Goal: Information Seeking & Learning: Learn about a topic

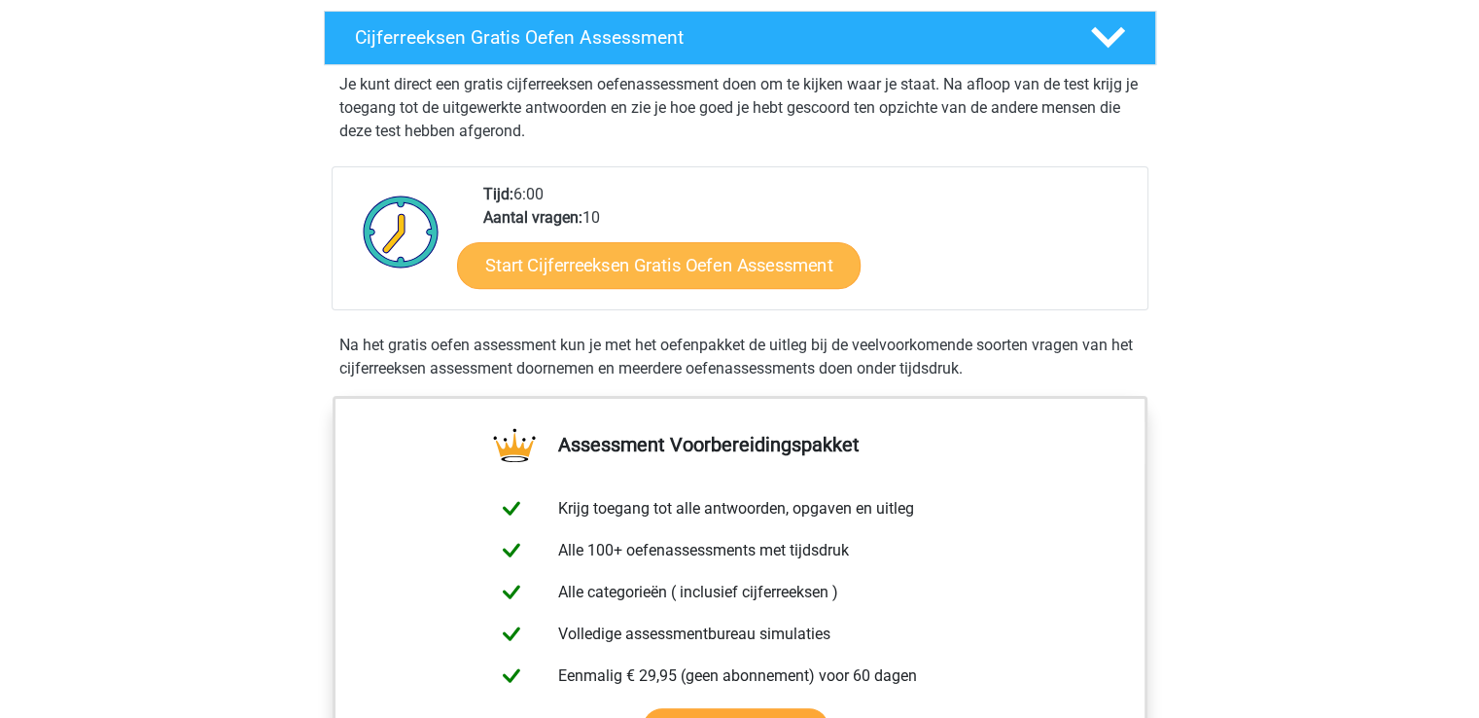
scroll to position [314, 0]
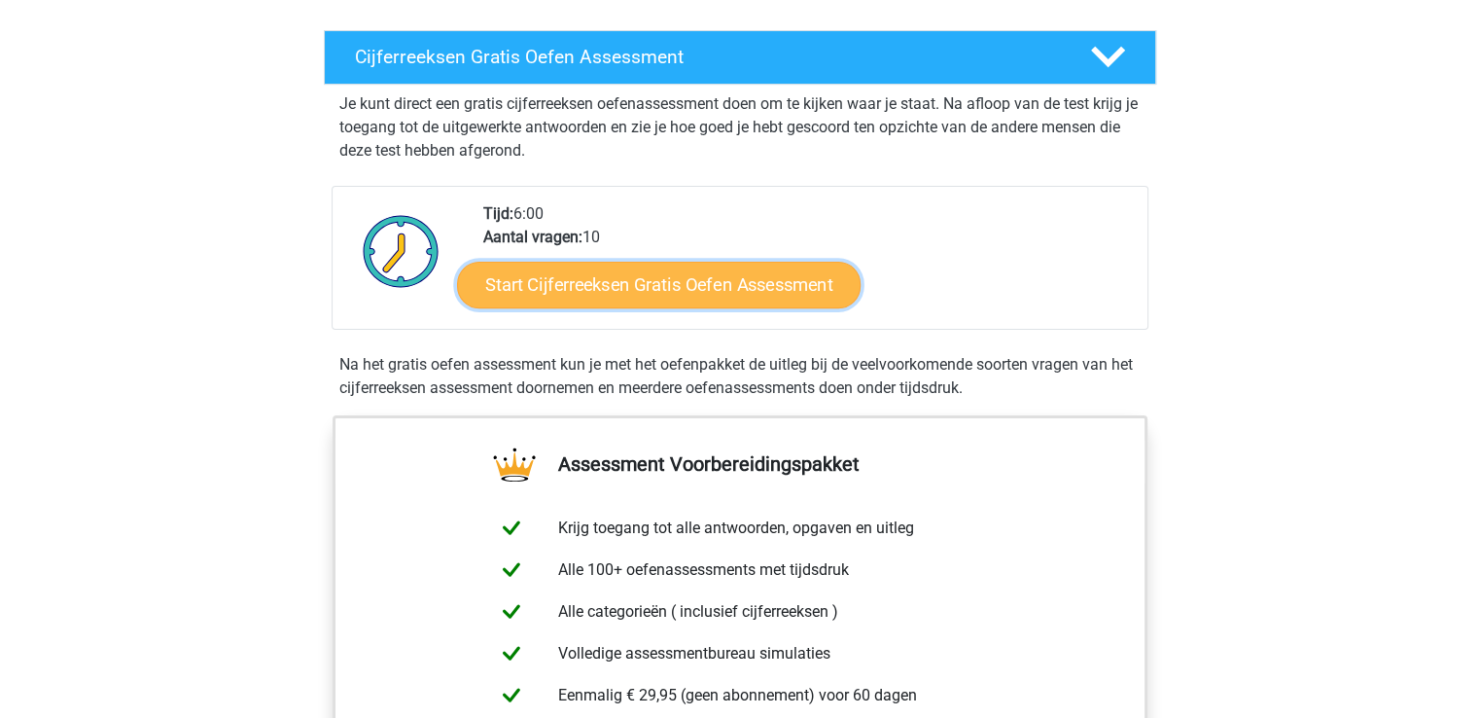
click at [753, 295] on link "Start Cijferreeksen Gratis Oefen Assessment" at bounding box center [659, 284] width 404 height 47
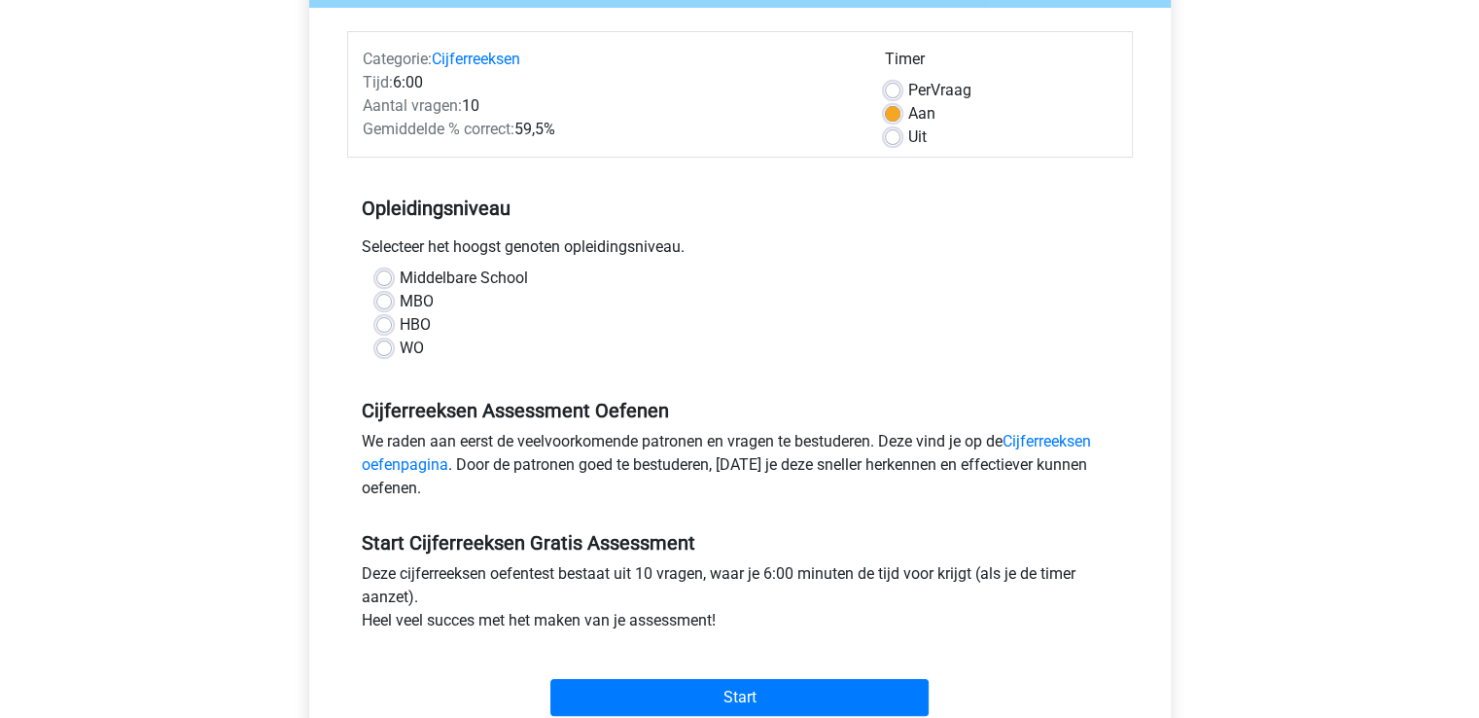
scroll to position [224, 0]
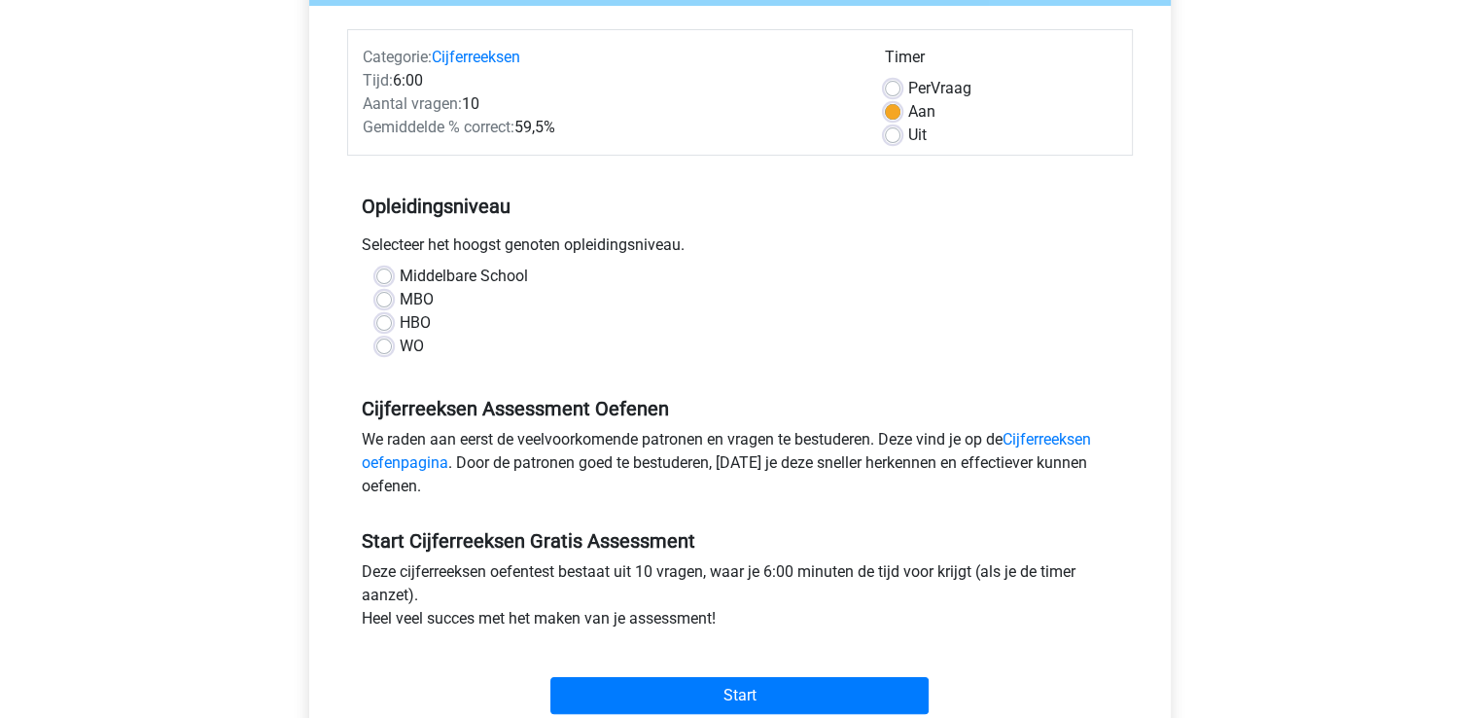
click at [405, 341] on label "WO" at bounding box center [412, 346] width 24 height 23
click at [392, 341] on input "WO" at bounding box center [384, 344] width 16 height 19
radio input "true"
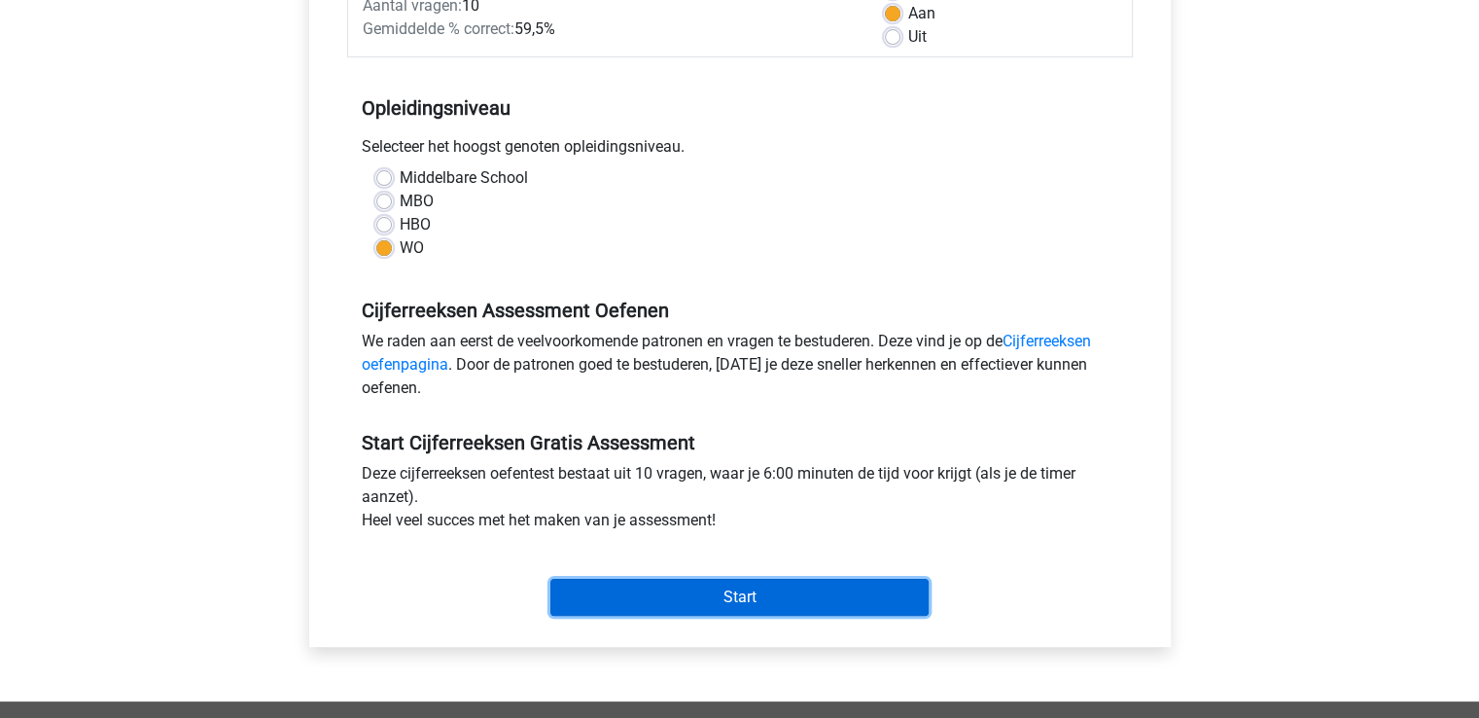
click at [683, 604] on input "Start" at bounding box center [739, 597] width 378 height 37
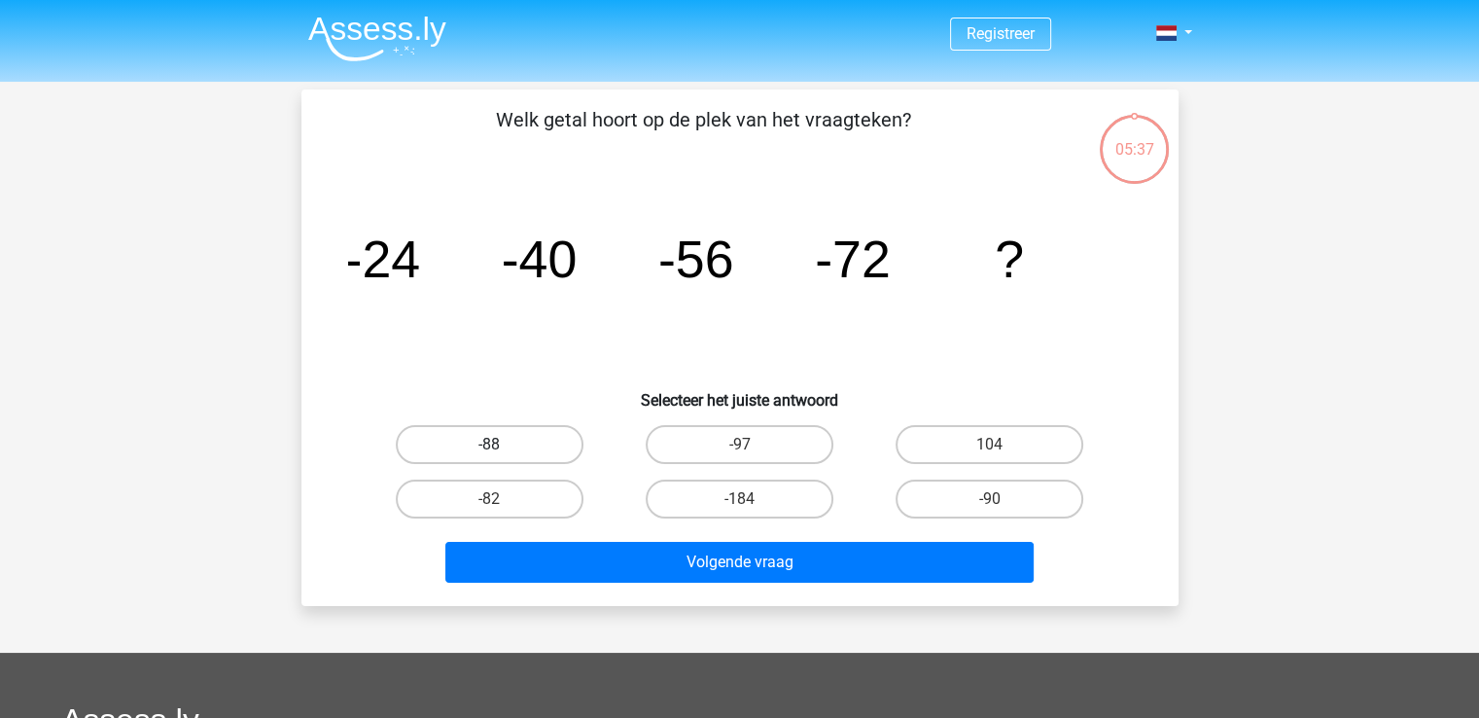
drag, startPoint x: 502, startPoint y: 436, endPoint x: 528, endPoint y: 443, distance: 27.4
click at [528, 443] on label "-88" at bounding box center [490, 444] width 188 height 39
click at [502, 444] on input "-88" at bounding box center [495, 450] width 13 height 13
radio input "true"
drag, startPoint x: 502, startPoint y: 440, endPoint x: 528, endPoint y: 443, distance: 26.5
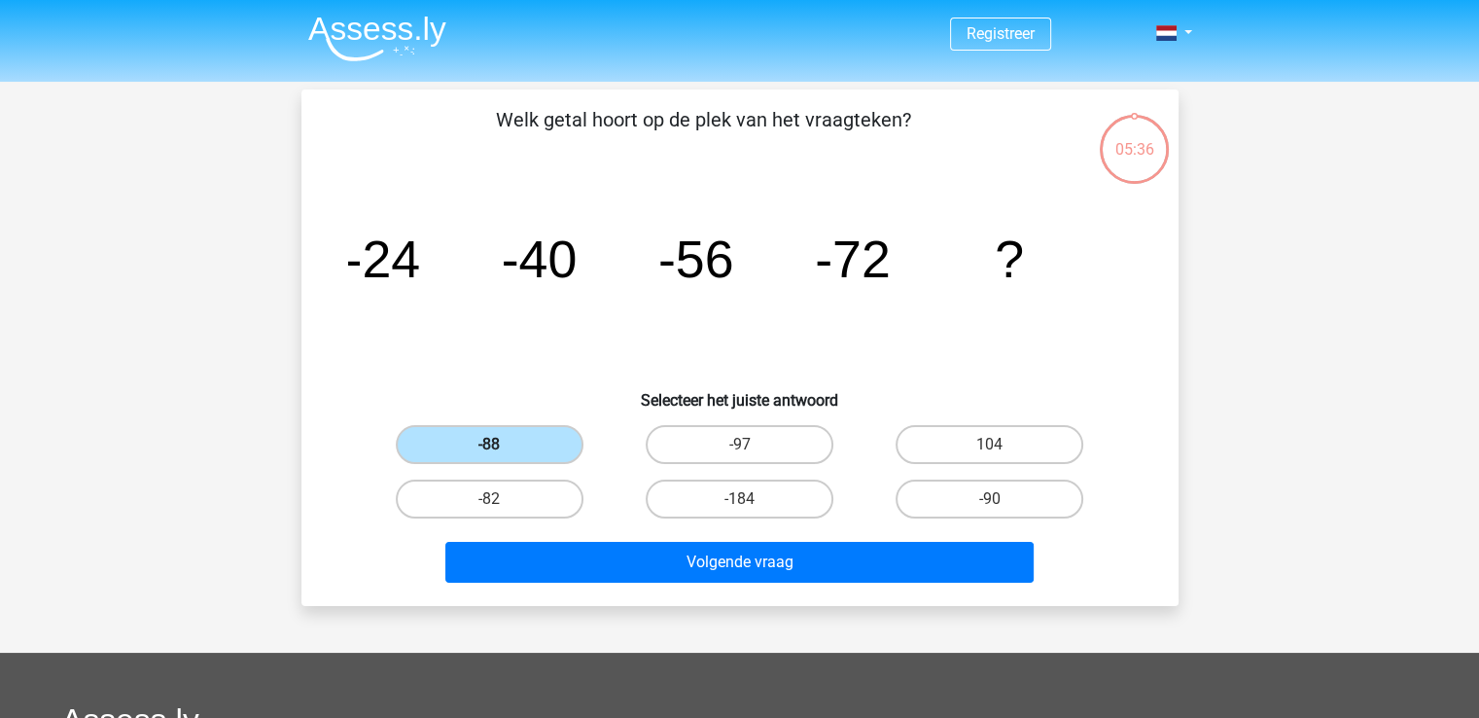
click at [528, 443] on label "-88" at bounding box center [490, 444] width 188 height 39
click at [502, 444] on input "-88" at bounding box center [495, 450] width 13 height 13
click at [528, 443] on label "-88" at bounding box center [490, 444] width 188 height 39
click at [502, 444] on input "-88" at bounding box center [495, 450] width 13 height 13
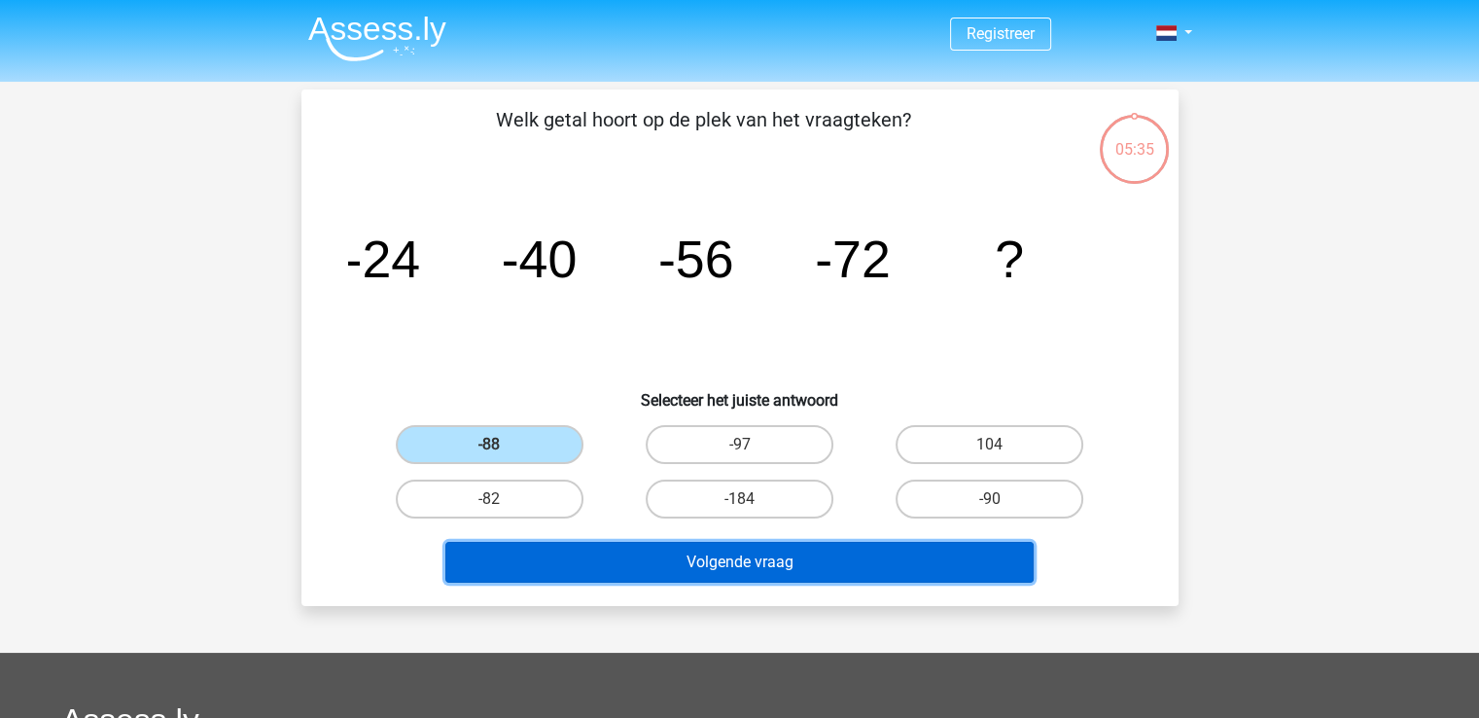
click at [622, 561] on button "Volgende vraag" at bounding box center [739, 562] width 588 height 41
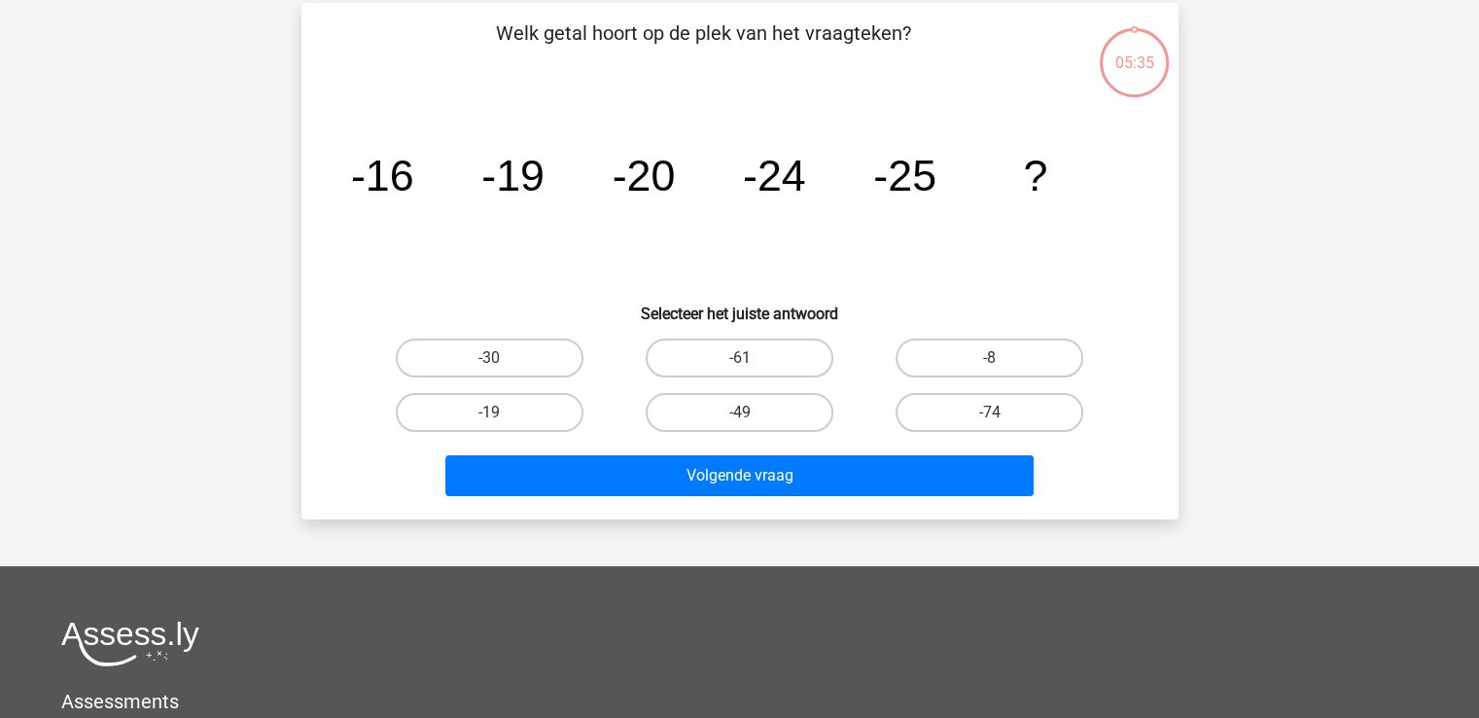
scroll to position [89, 0]
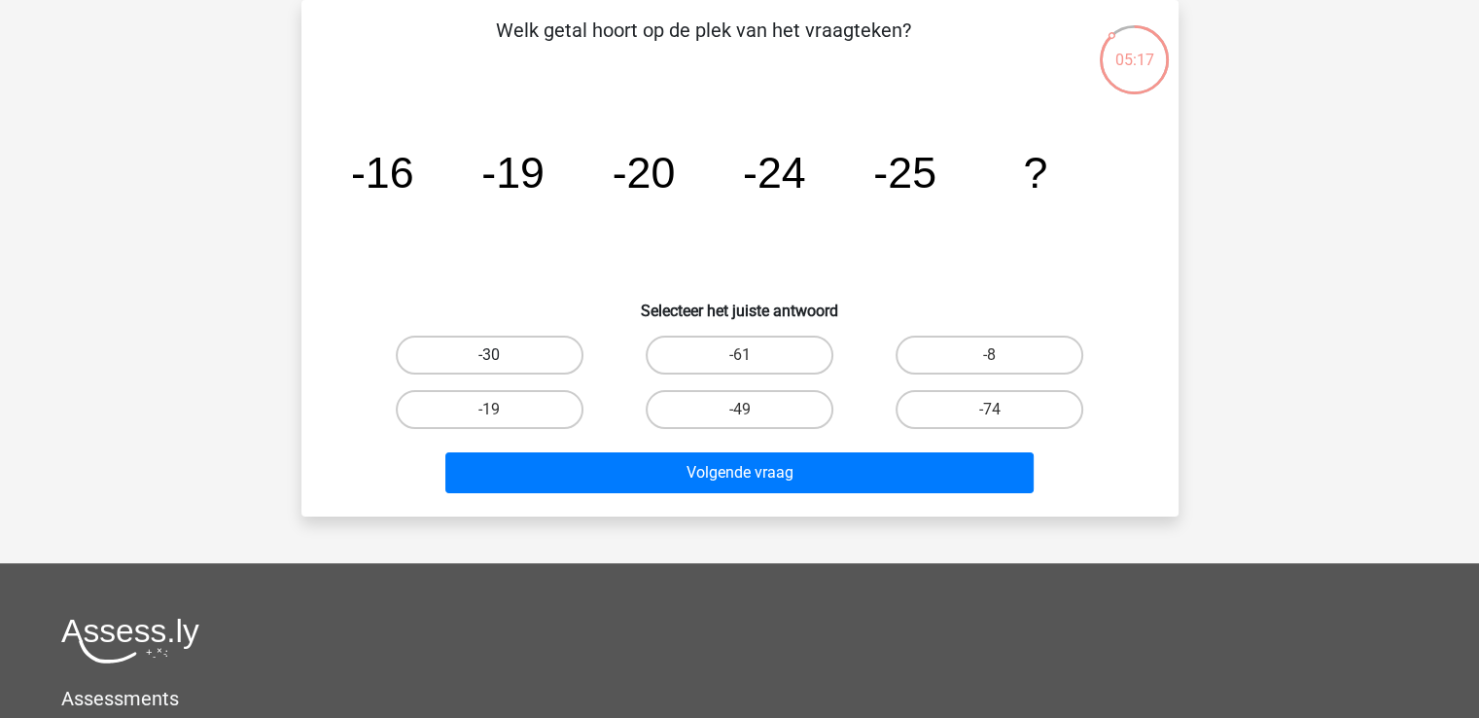
click at [502, 362] on label "-30" at bounding box center [490, 354] width 188 height 39
click at [502, 362] on input "-30" at bounding box center [495, 361] width 13 height 13
radio input "true"
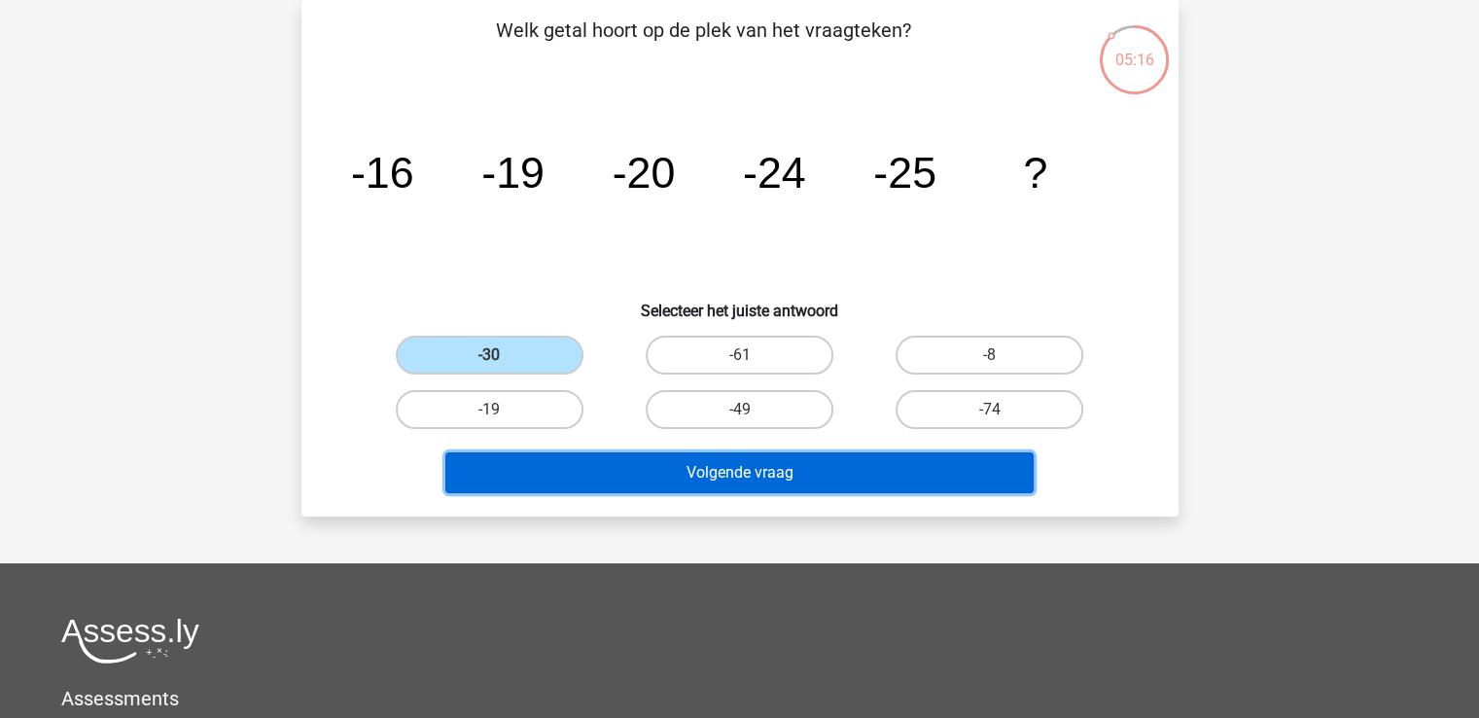
click at [599, 480] on button "Volgende vraag" at bounding box center [739, 472] width 588 height 41
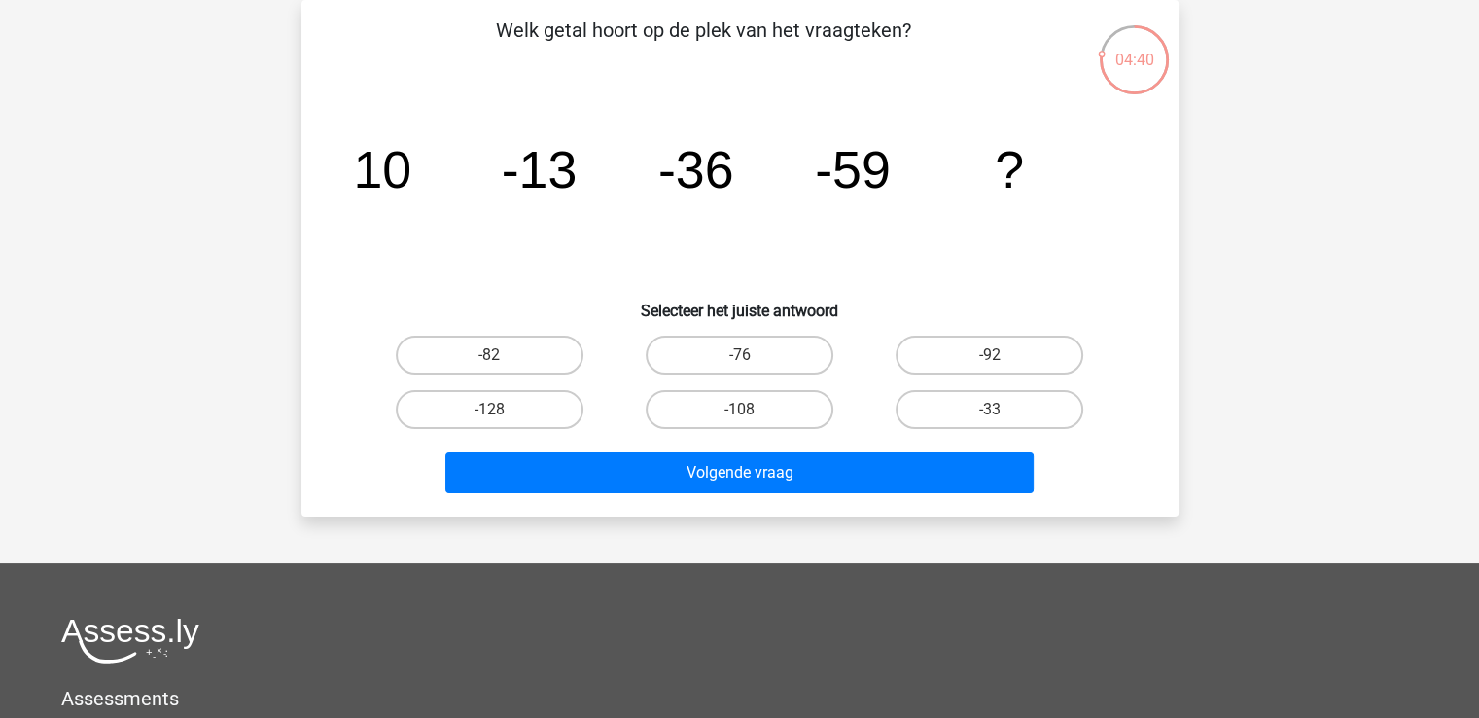
click at [493, 355] on input "-82" at bounding box center [495, 361] width 13 height 13
radio input "true"
click at [633, 500] on div "Welk getal hoort op de plek van het vraagteken? image/svg+xml 10 -13 -36 -59 ? …" at bounding box center [739, 258] width 877 height 516
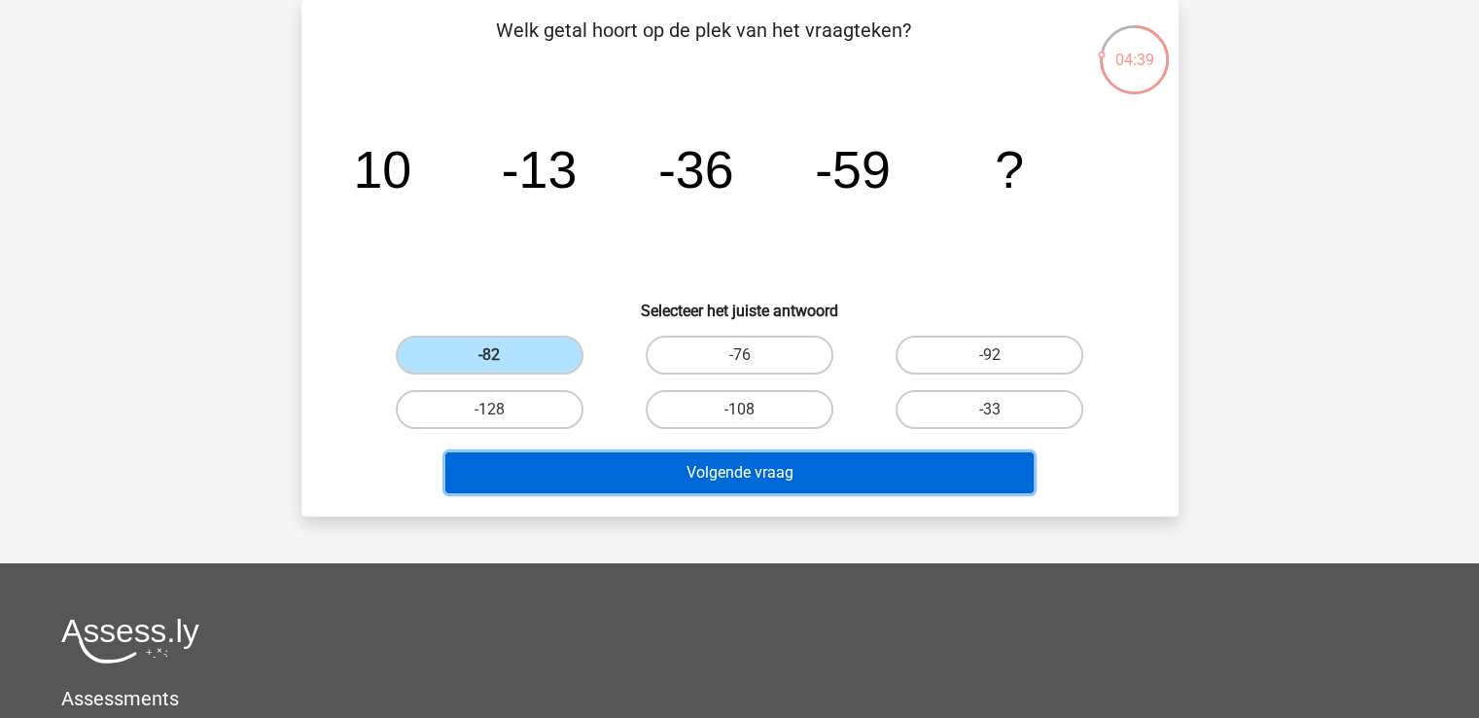
click at [624, 476] on button "Volgende vraag" at bounding box center [739, 472] width 588 height 41
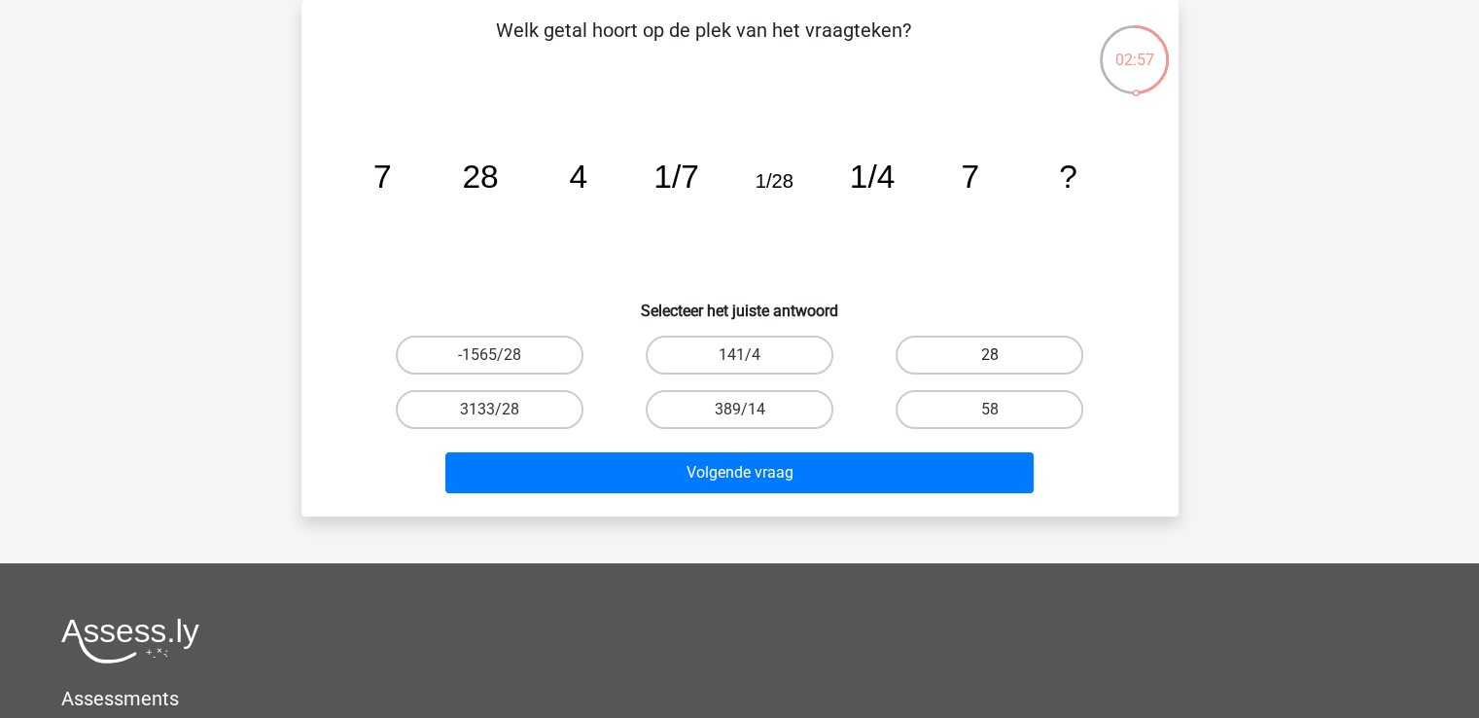
click at [961, 367] on label "28" at bounding box center [990, 354] width 188 height 39
click at [990, 367] on input "28" at bounding box center [996, 361] width 13 height 13
radio input "true"
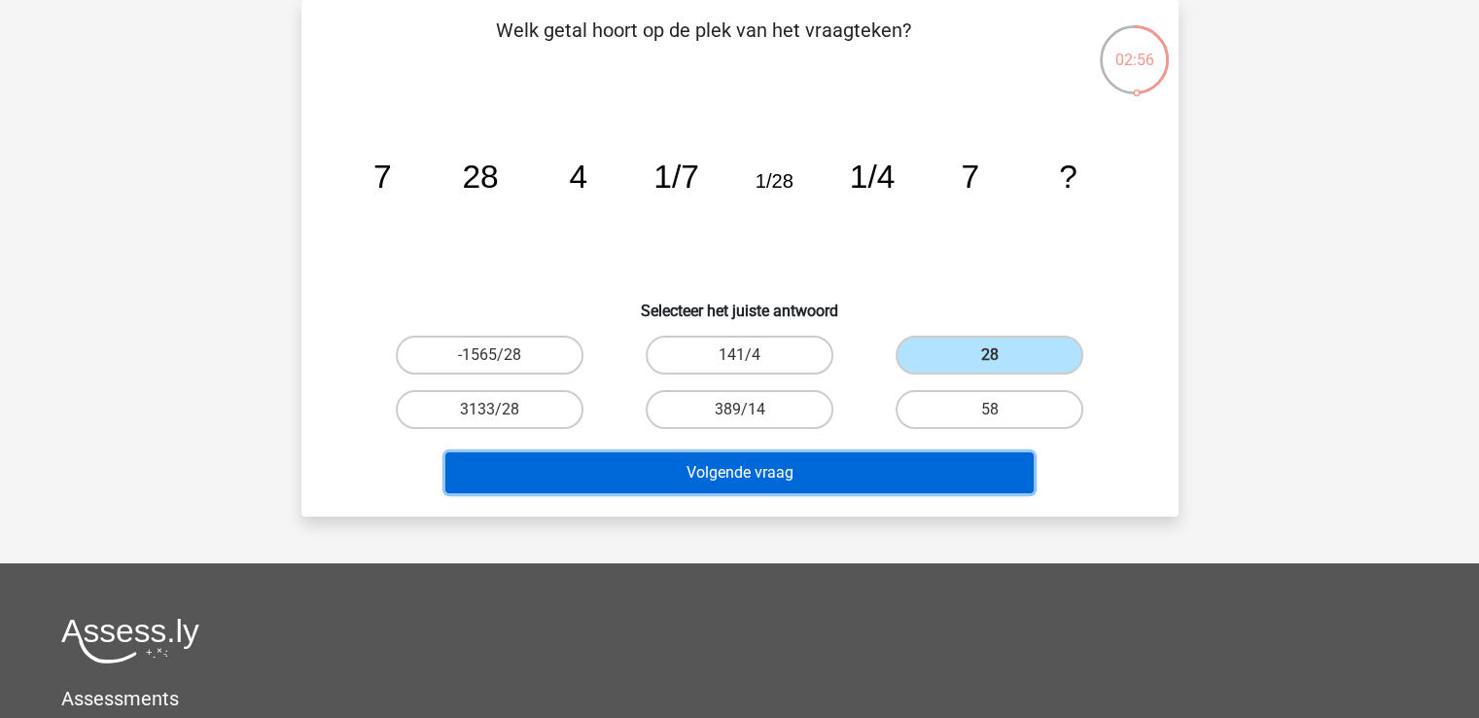
click at [836, 472] on button "Volgende vraag" at bounding box center [739, 472] width 588 height 41
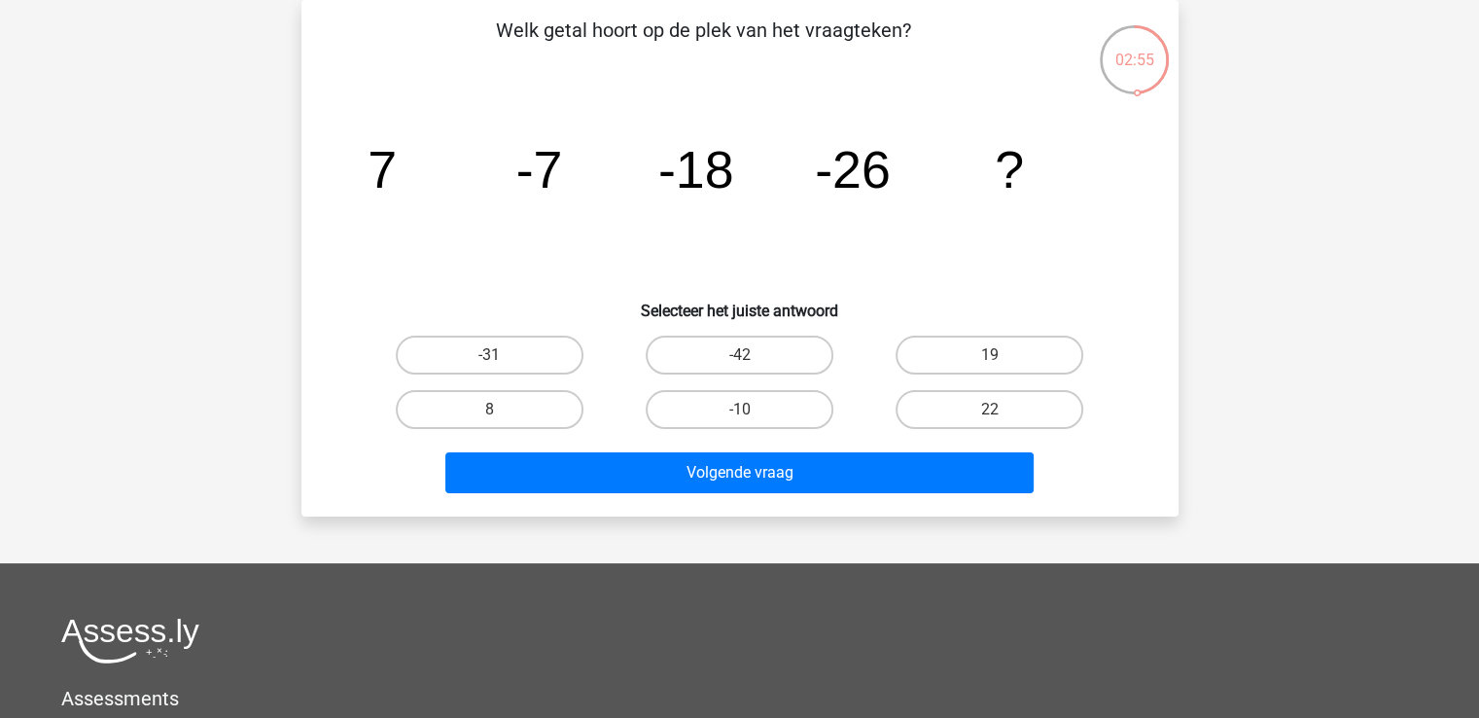
scroll to position [0, 0]
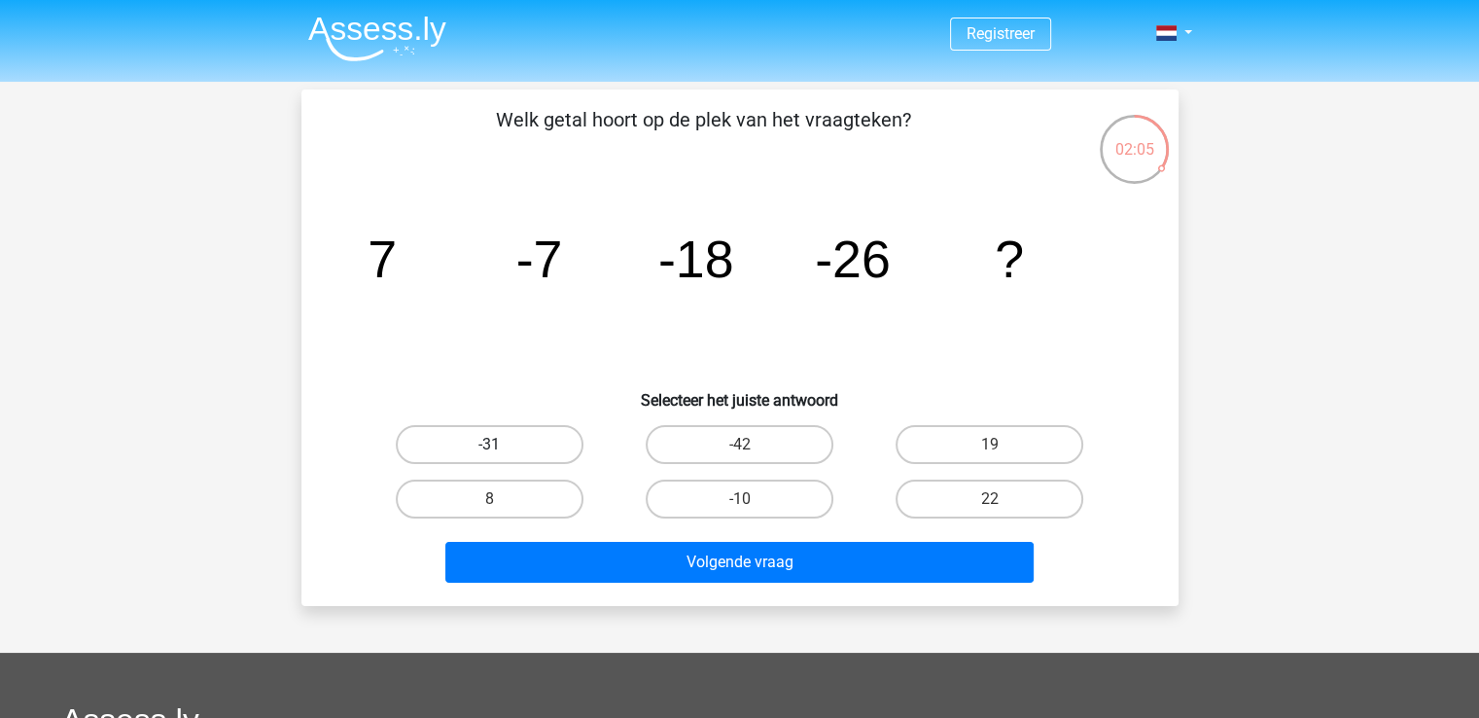
click at [491, 429] on label "-31" at bounding box center [490, 444] width 188 height 39
click at [491, 444] on input "-31" at bounding box center [495, 450] width 13 height 13
radio input "true"
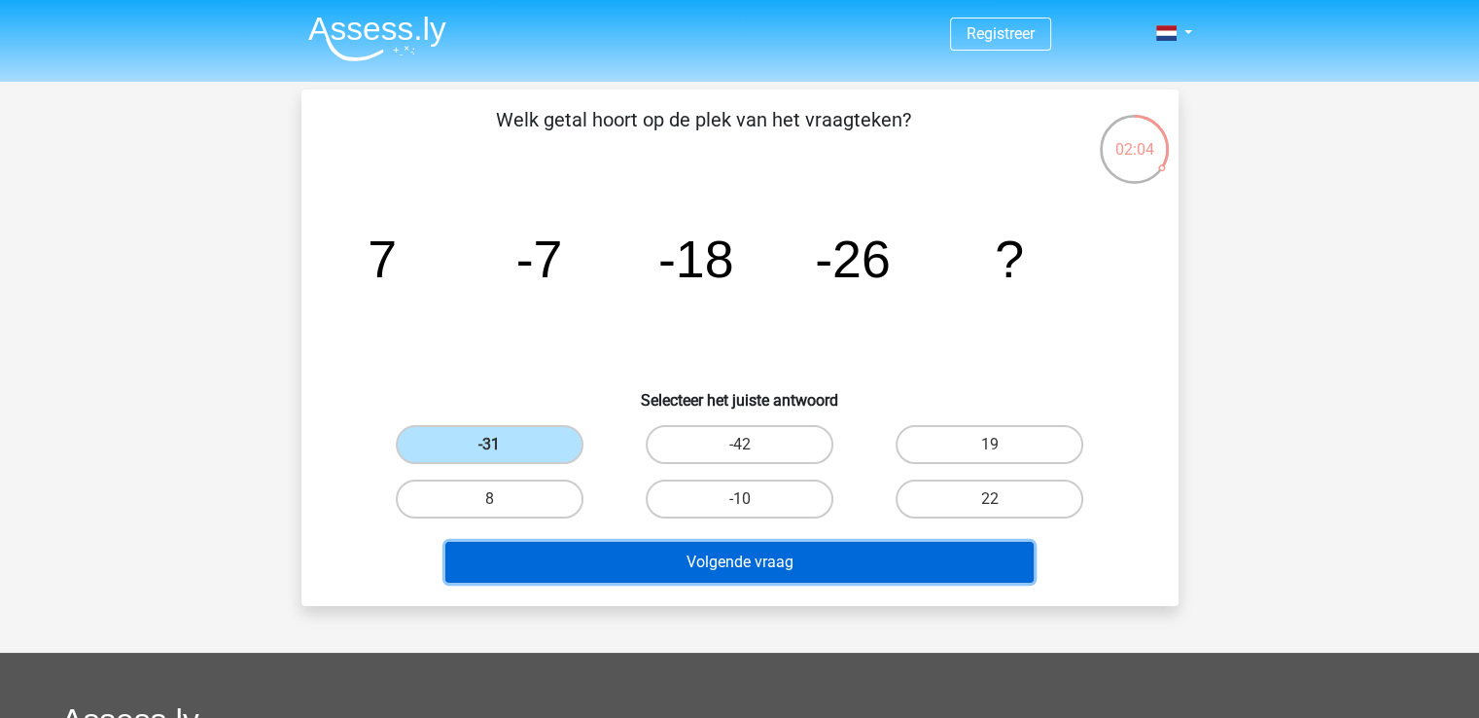
click at [557, 543] on button "Volgende vraag" at bounding box center [739, 562] width 588 height 41
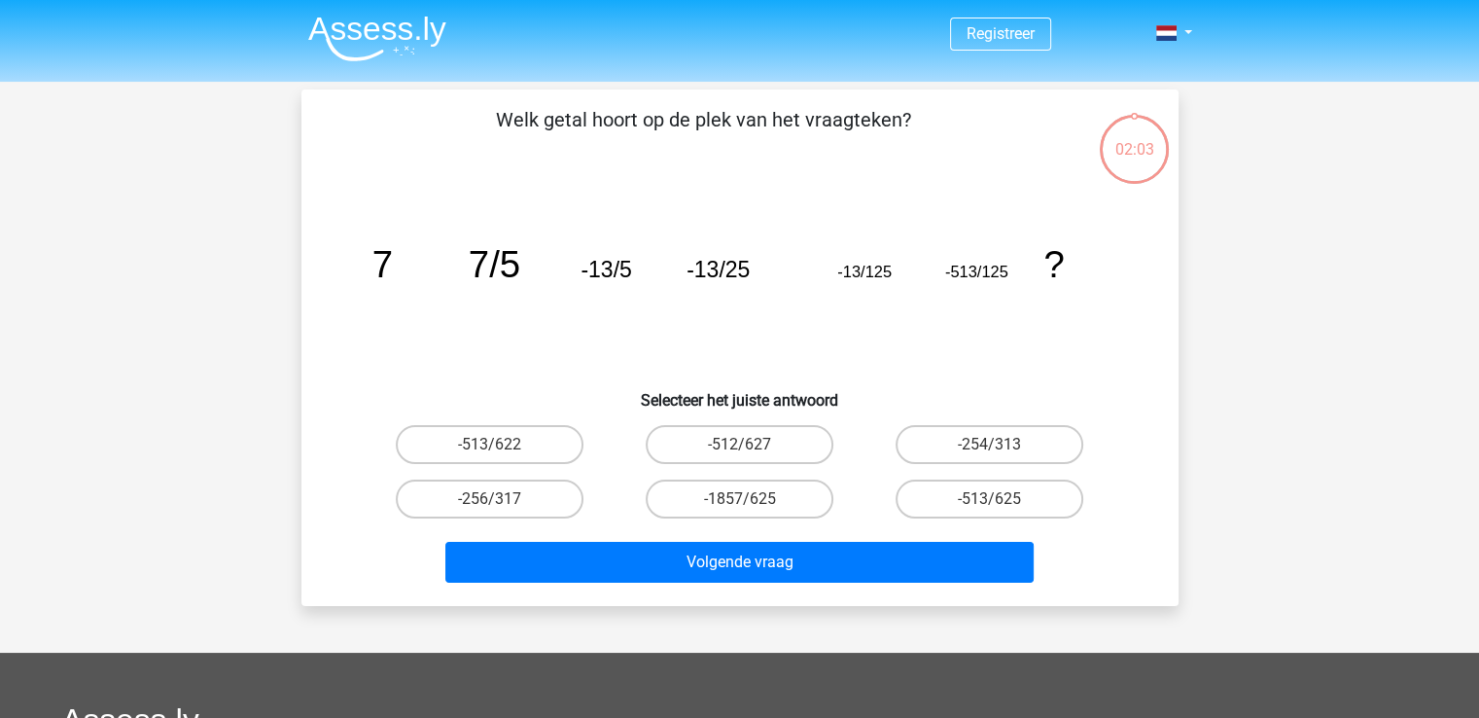
scroll to position [89, 0]
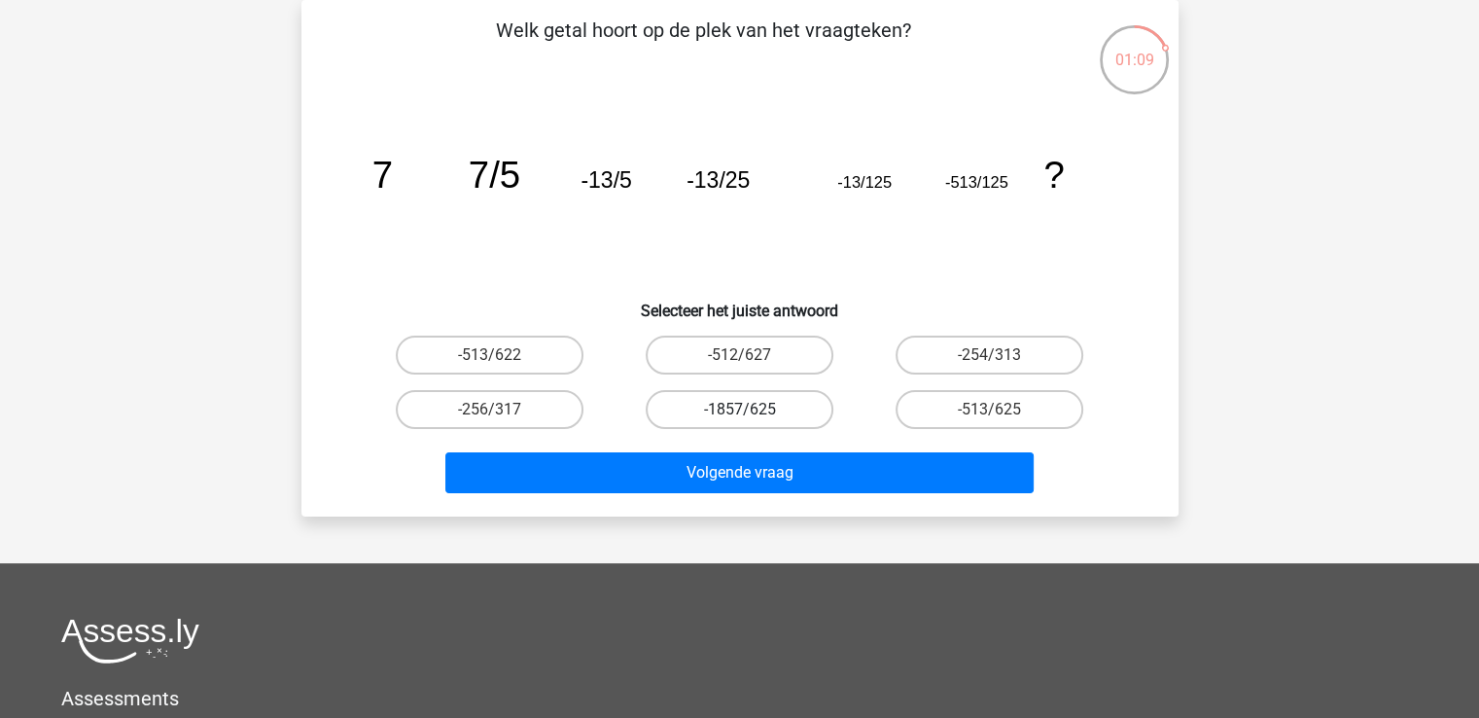
click at [708, 394] on label "-1857/625" at bounding box center [740, 409] width 188 height 39
click at [739, 409] on input "-1857/625" at bounding box center [745, 415] width 13 height 13
radio input "true"
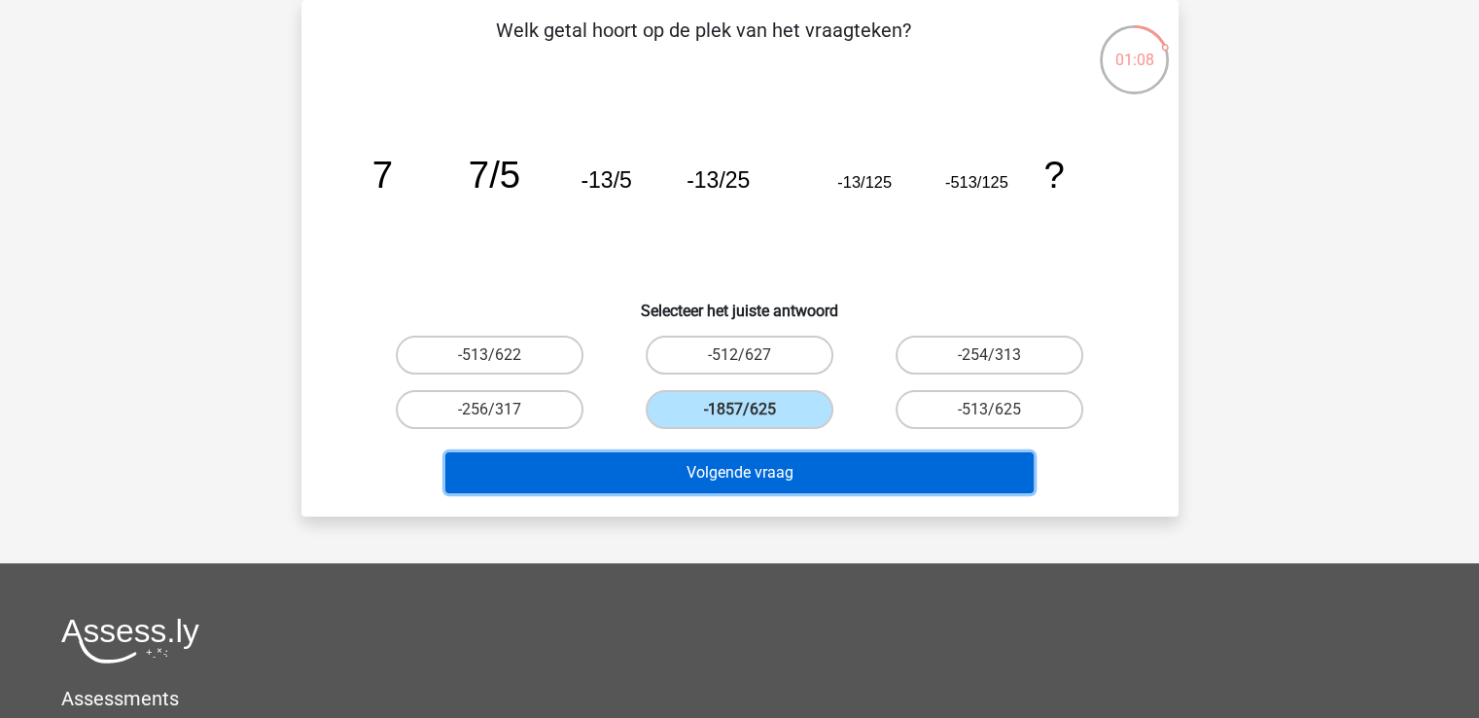
click at [698, 473] on button "Volgende vraag" at bounding box center [739, 472] width 588 height 41
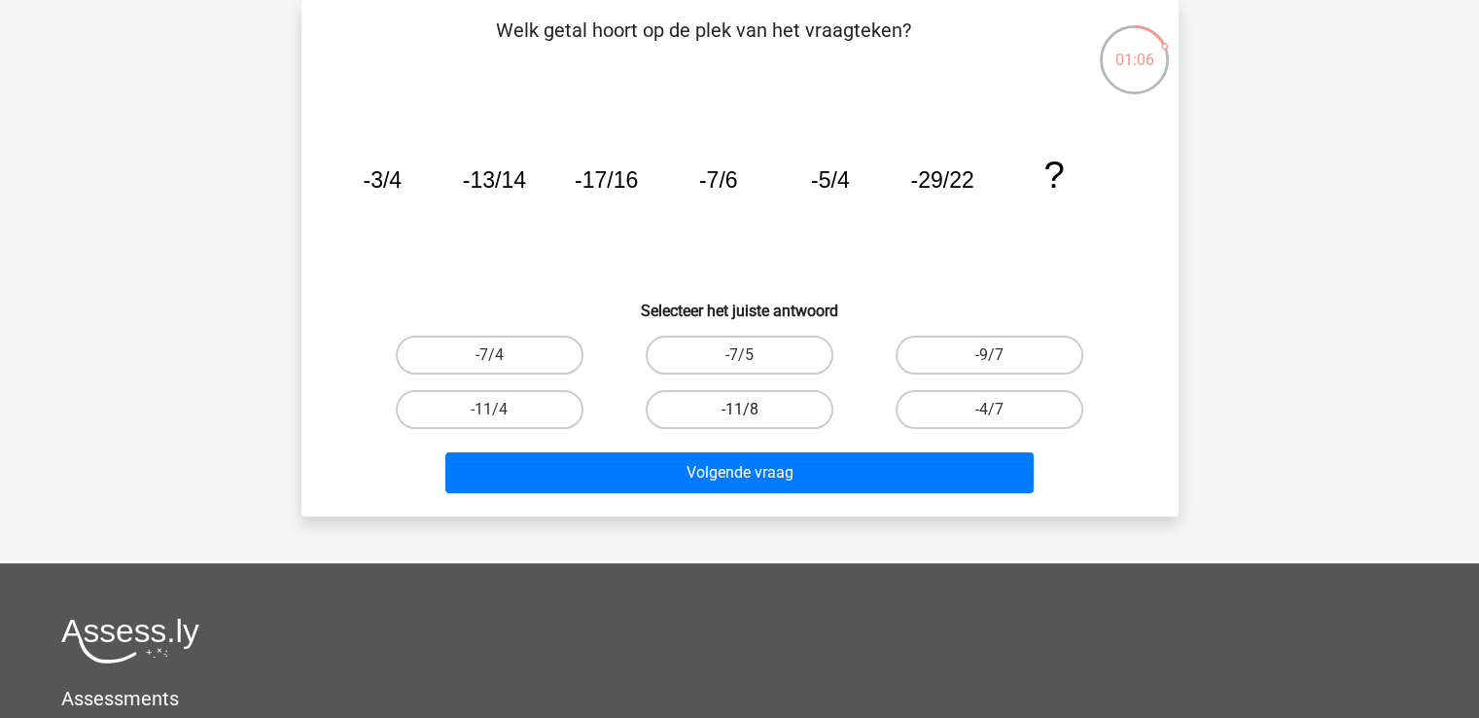
scroll to position [0, 0]
